Goal: Communication & Community: Share content

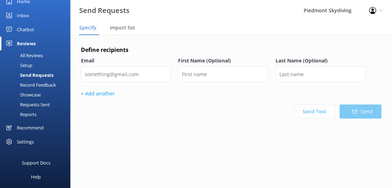
scroll to position [35, 0]
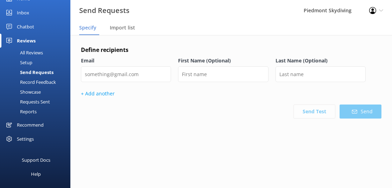
click at [44, 99] on div "Requests Sent" at bounding box center [27, 102] width 46 height 10
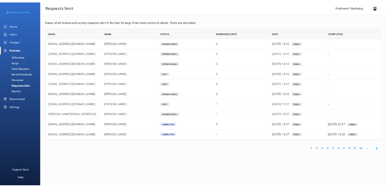
scroll to position [189, 294]
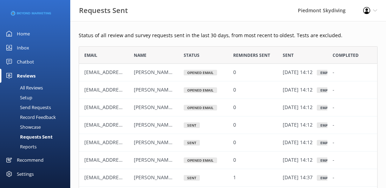
click at [42, 104] on div "Send Requests" at bounding box center [27, 108] width 47 height 10
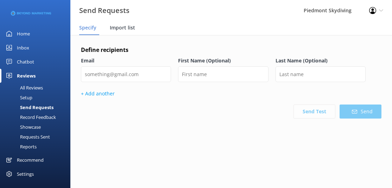
click at [122, 24] on div "Import list" at bounding box center [124, 28] width 28 height 14
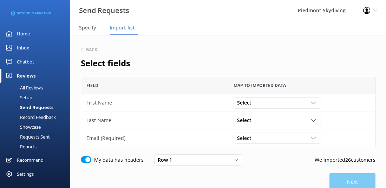
scroll to position [56, 0]
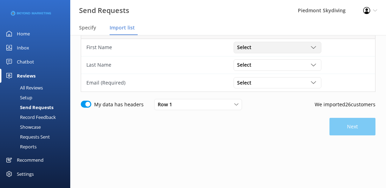
click at [317, 48] on div "grid" at bounding box center [314, 47] width 7 height 5
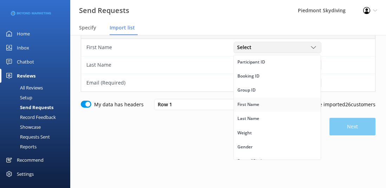
click at [274, 105] on link "First Name" at bounding box center [277, 105] width 87 height 14
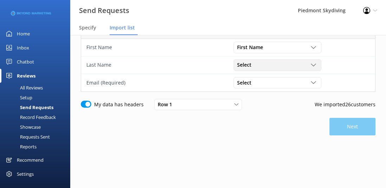
click at [311, 64] on use "grid" at bounding box center [313, 65] width 5 height 2
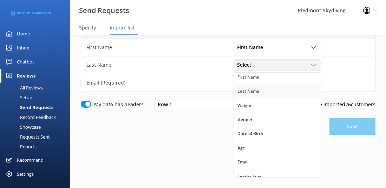
click at [299, 90] on link "Last Name" at bounding box center [277, 91] width 87 height 14
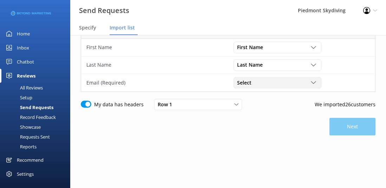
click at [317, 82] on div "grid" at bounding box center [314, 82] width 7 height 5
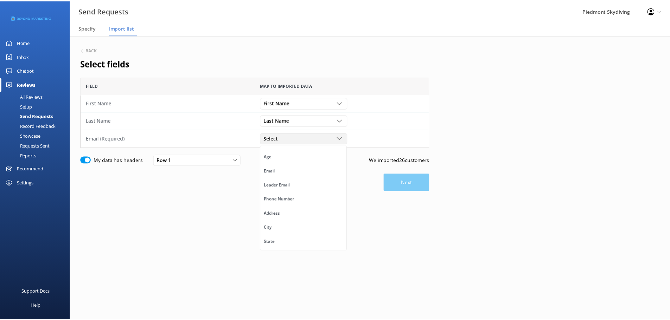
scroll to position [105, 0]
click at [335, 175] on link "Email" at bounding box center [305, 176] width 87 height 14
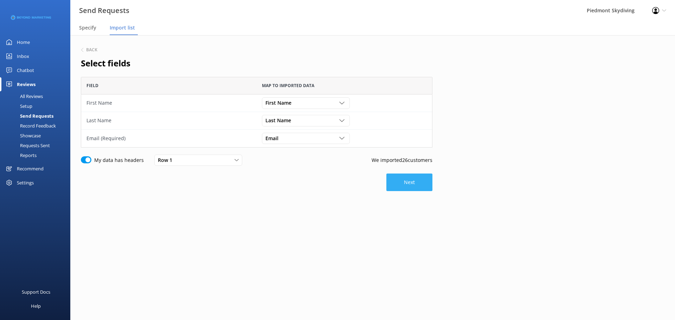
click at [391, 188] on button "Next" at bounding box center [409, 183] width 46 height 18
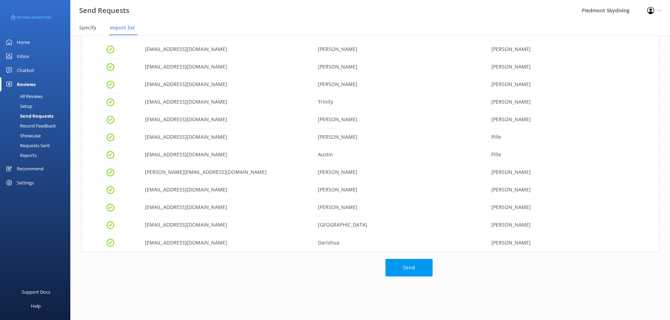
scroll to position [284, 0]
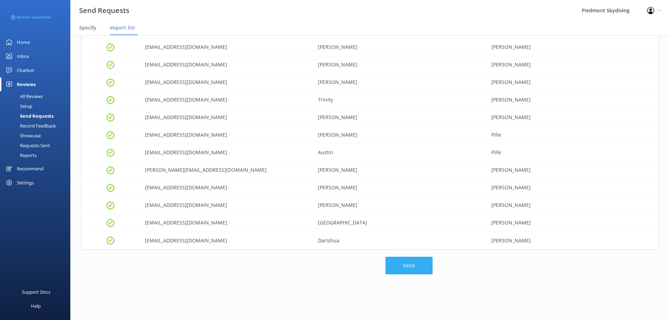
click at [391, 188] on button "Send" at bounding box center [408, 266] width 47 height 18
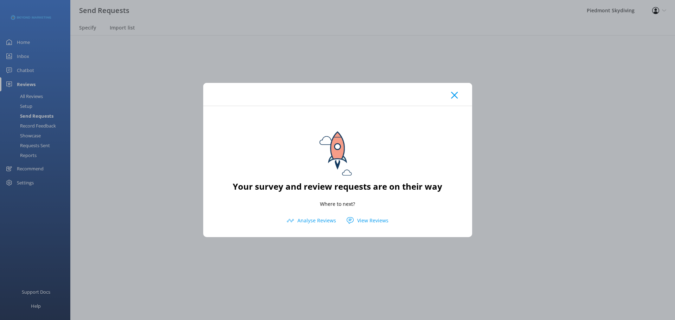
click at [391, 94] on icon at bounding box center [454, 95] width 7 height 7
